Goal: Navigation & Orientation: Find specific page/section

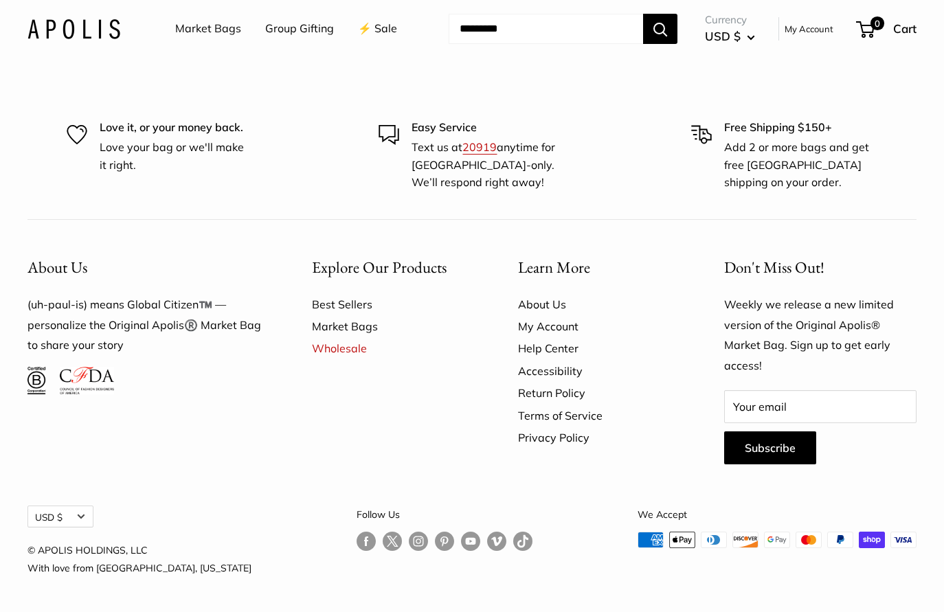
scroll to position [3826, 0]
click at [538, 306] on link "About Us" at bounding box center [597, 304] width 158 height 22
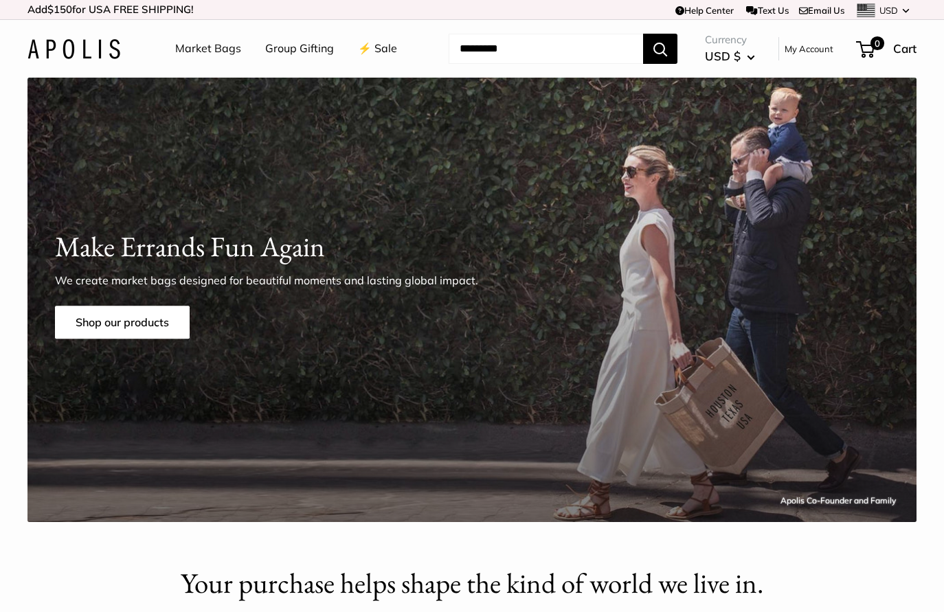
click at [304, 47] on link "Group Gifting" at bounding box center [299, 48] width 69 height 21
click at [387, 49] on link "⚡️ Sale" at bounding box center [377, 48] width 39 height 21
